Goal: Information Seeking & Learning: Check status

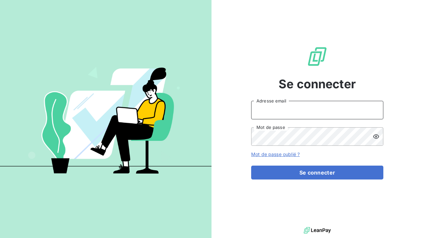
type input "[EMAIL_ADDRESS][DOMAIN_NAME]"
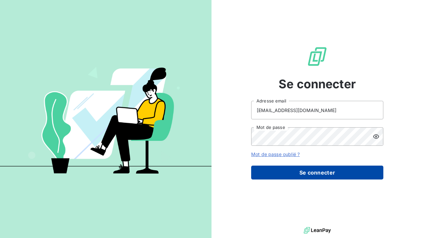
click at [312, 174] on button "Se connecter" at bounding box center [317, 172] width 132 height 14
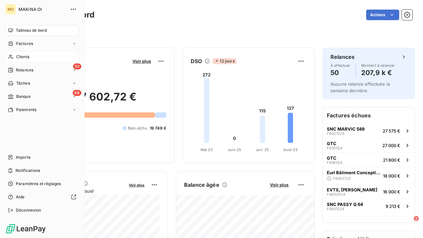
click at [12, 57] on icon at bounding box center [11, 56] width 6 height 5
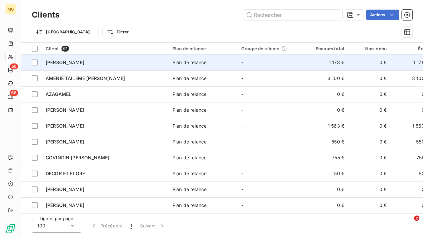
click at [72, 66] on td "Alexandre CLAIN" at bounding box center [105, 62] width 127 height 16
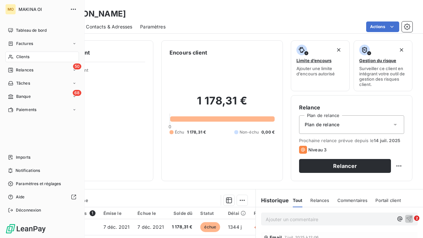
click at [31, 56] on div "Clients" at bounding box center [42, 56] width 74 height 11
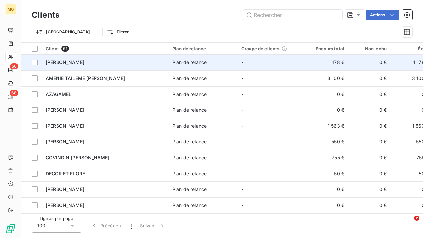
click at [82, 59] on span "Alexandre CLAIN" at bounding box center [65, 62] width 39 height 6
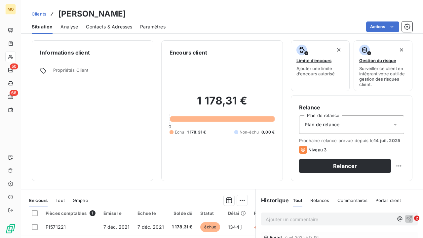
scroll to position [73, 0]
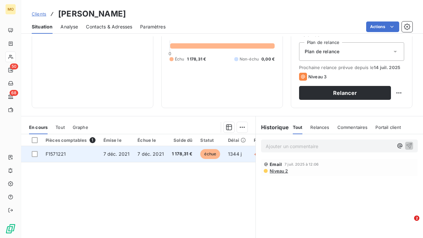
click at [68, 152] on td "F1571221" at bounding box center [71, 154] width 58 height 16
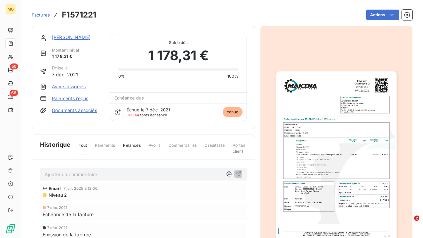
click at [61, 36] on link "Alexandre CLAIN" at bounding box center [71, 37] width 39 height 6
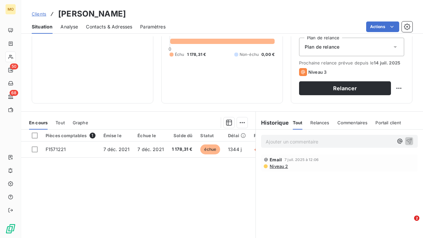
scroll to position [77, 0]
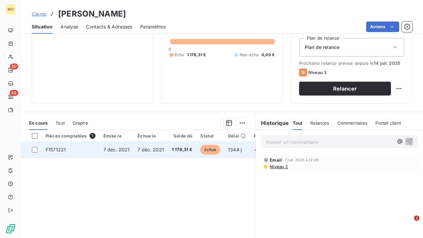
click at [60, 152] on td "F1571221" at bounding box center [71, 150] width 58 height 16
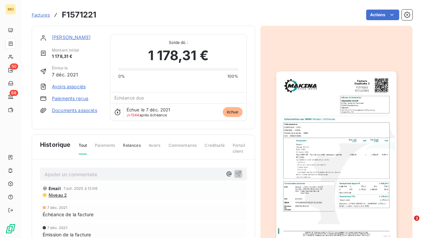
click at [185, 15] on div "Actions" at bounding box center [258, 15] width 308 height 11
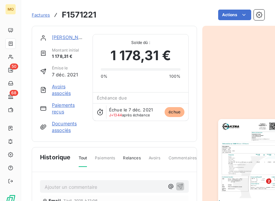
click at [65, 0] on div "Factures F1571221 Actions" at bounding box center [148, 11] width 232 height 22
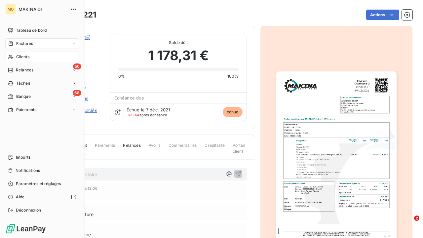
click at [23, 55] on span "Clients" at bounding box center [22, 57] width 13 height 6
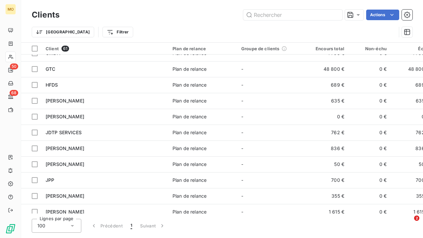
scroll to position [264, 0]
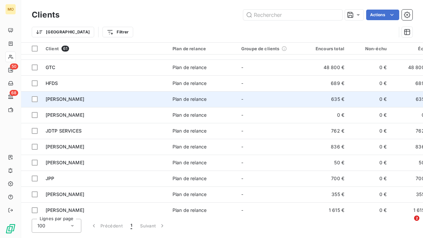
click at [109, 105] on td "Hugo GRONDIN" at bounding box center [105, 99] width 127 height 16
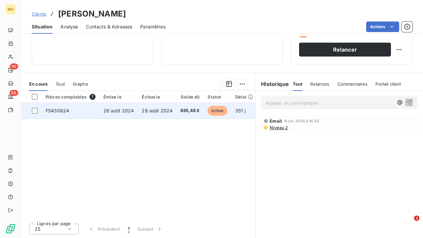
scroll to position [116, 0]
click at [65, 111] on span "F5430824" at bounding box center [57, 111] width 23 height 6
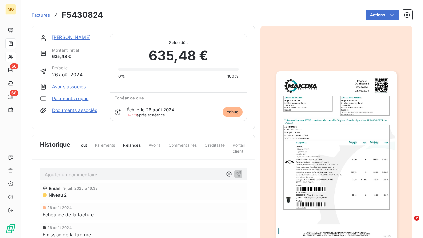
click at [309, 137] on img "button" at bounding box center [336, 156] width 120 height 171
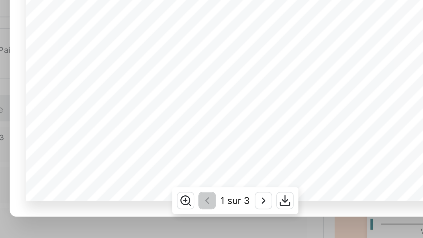
scroll to position [74, 0]
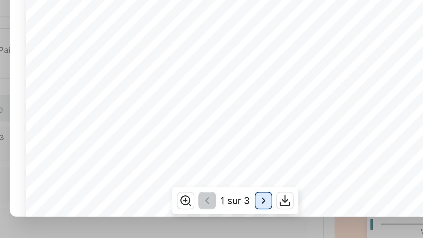
click at [222, 216] on icon "button" at bounding box center [225, 219] width 7 height 7
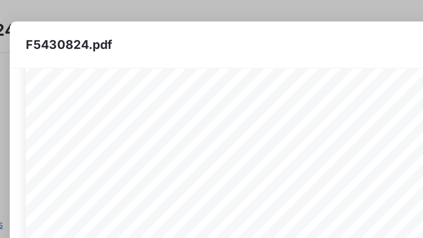
scroll to position [104, 0]
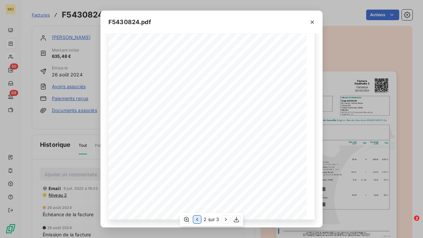
click at [199, 220] on icon "button" at bounding box center [196, 219] width 7 height 7
click at [199, 219] on icon "button" at bounding box center [197, 219] width 7 height 7
click at [200, 121] on span "moteur de tourelle" at bounding box center [192, 121] width 36 height 4
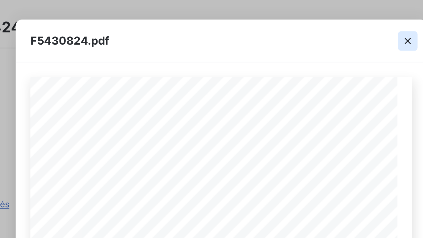
click at [310, 22] on icon "button" at bounding box center [311, 21] width 3 height 3
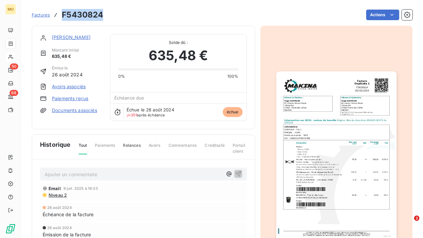
drag, startPoint x: 104, startPoint y: 15, endPoint x: 62, endPoint y: 17, distance: 42.3
click at [62, 17] on div "Factures F5430824 Actions" at bounding box center [222, 15] width 380 height 14
copy h3 "F5430824"
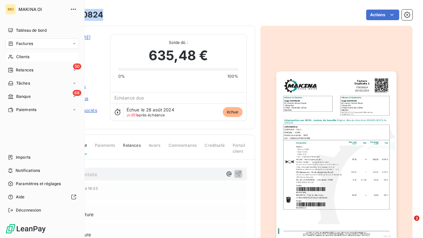
click at [19, 56] on span "Clients" at bounding box center [22, 57] width 13 height 6
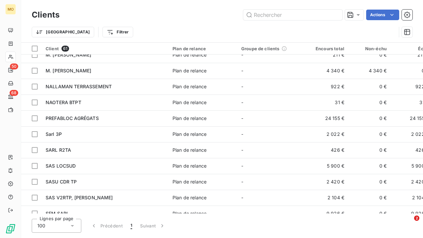
scroll to position [410, 0]
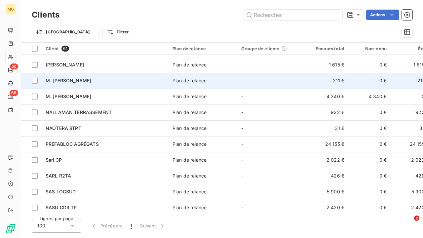
click at [117, 80] on div "M. David LAURET" at bounding box center [105, 80] width 119 height 7
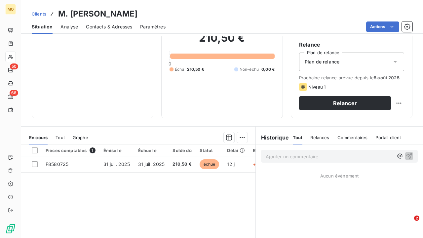
scroll to position [68, 0]
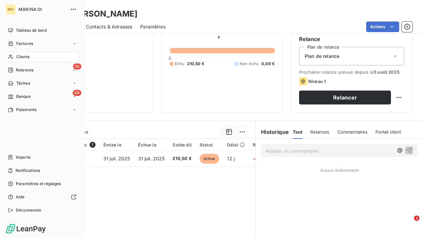
click at [21, 56] on span "Clients" at bounding box center [22, 57] width 13 height 6
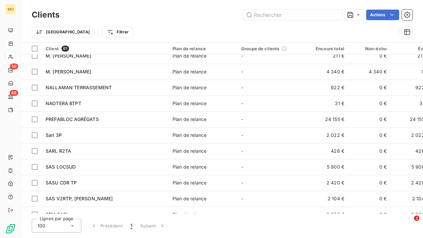
scroll to position [417, 0]
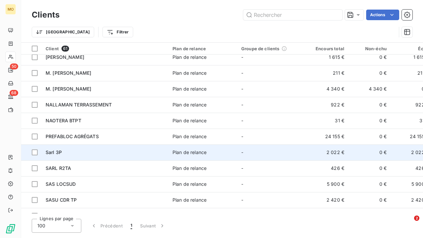
click at [86, 151] on div "Sarl 3P" at bounding box center [105, 152] width 119 height 7
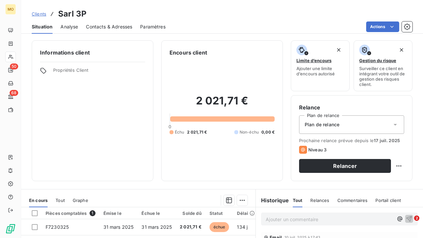
click at [80, 1] on div "Clients Sarl 3P Situation Analyse Contacts & Adresses Paramètres Actions" at bounding box center [221, 17] width 401 height 34
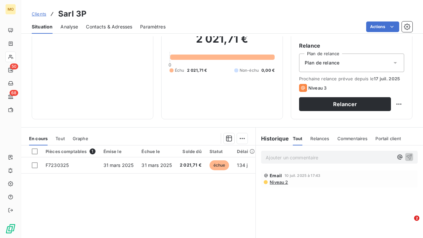
scroll to position [61, 0]
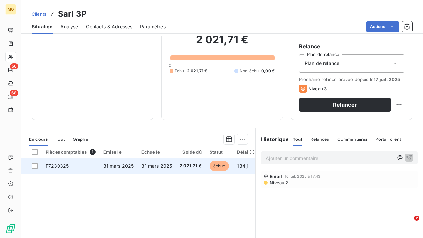
click at [79, 167] on td "F7230325" at bounding box center [71, 166] width 58 height 16
